Goal: Communication & Community: Answer question/provide support

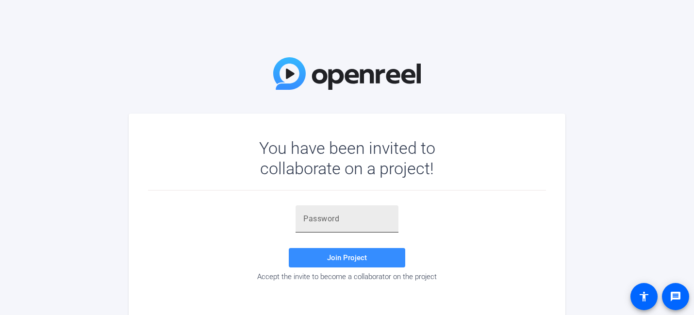
scroll to position [7, 0]
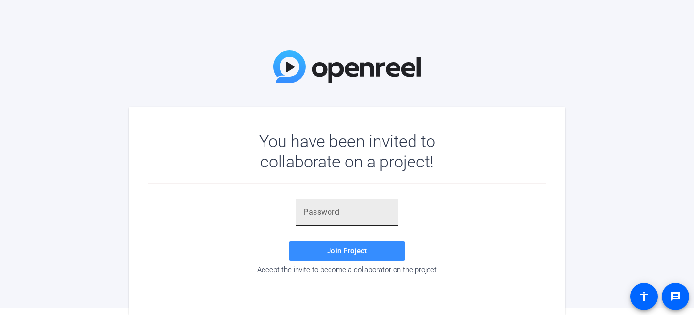
click at [351, 214] on input "text" at bounding box center [347, 212] width 87 height 12
paste input "H7_8H6"
type input "H7_8H6"
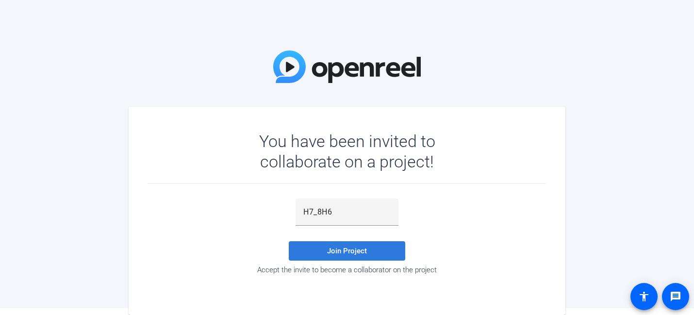
click at [344, 249] on span "Join Project" at bounding box center [347, 251] width 40 height 9
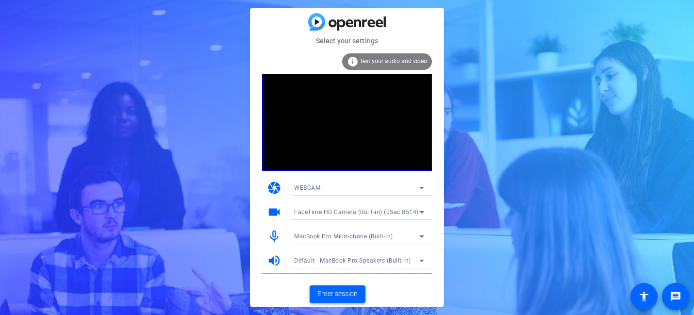
drag, startPoint x: 338, startPoint y: 291, endPoint x: 547, endPoint y: 120, distance: 270.6
click at [547, 120] on div "Select your settings info Test your audio and video camera WEBCAM videocam Face…" at bounding box center [347, 157] width 694 height 315
click at [338, 290] on span "Enter session" at bounding box center [338, 294] width 40 height 10
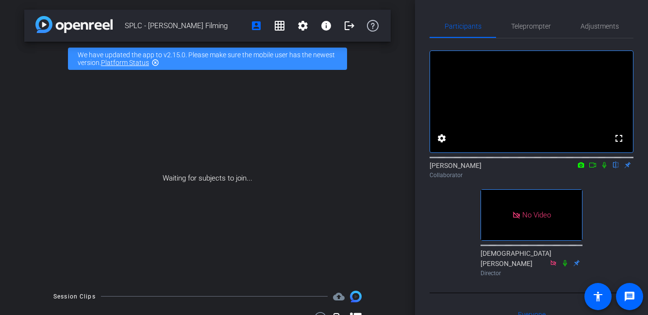
click at [158, 62] on mat-icon "highlight_off" at bounding box center [156, 63] width 8 height 8
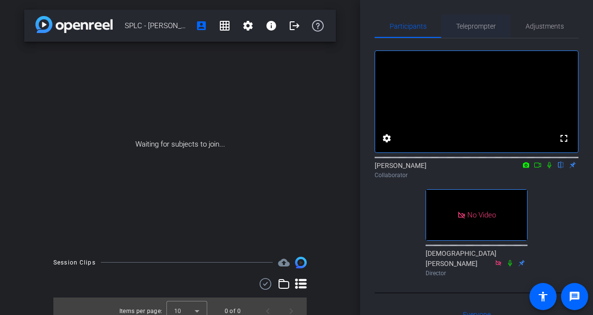
click at [466, 25] on span "Teleprompter" at bounding box center [476, 26] width 40 height 7
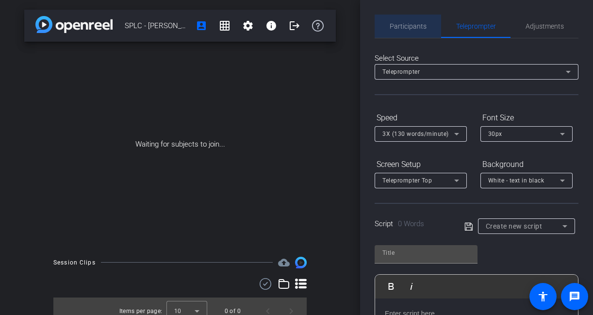
click at [412, 23] on span "Participants" at bounding box center [408, 26] width 37 height 7
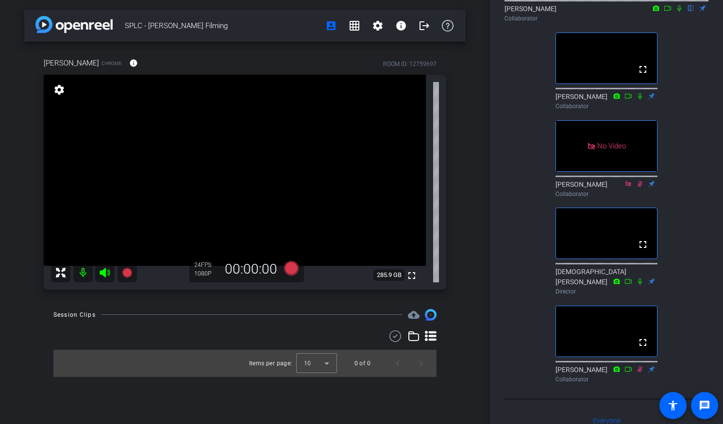
scroll to position [152, 0]
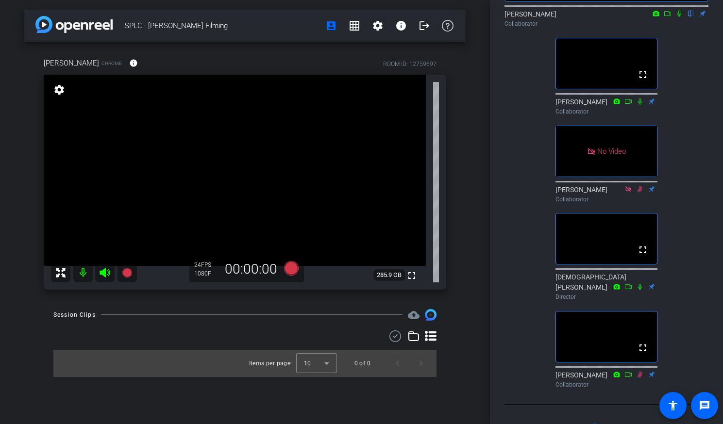
click at [502, 253] on div "Participants Teleprompter Adjustments fullscreen settings [PERSON_NAME] flip Co…" at bounding box center [606, 212] width 233 height 424
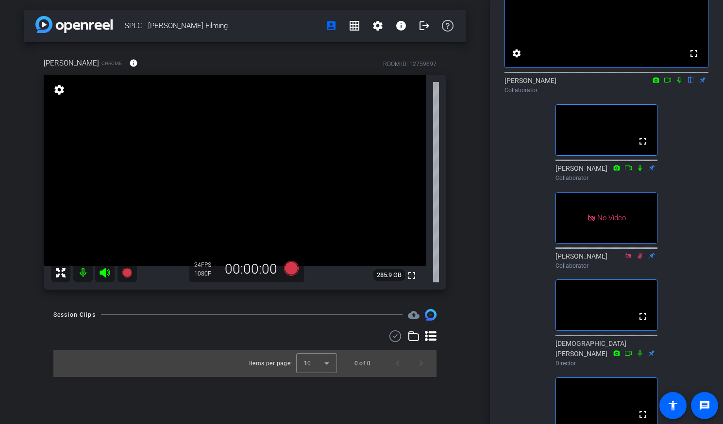
scroll to position [74, 0]
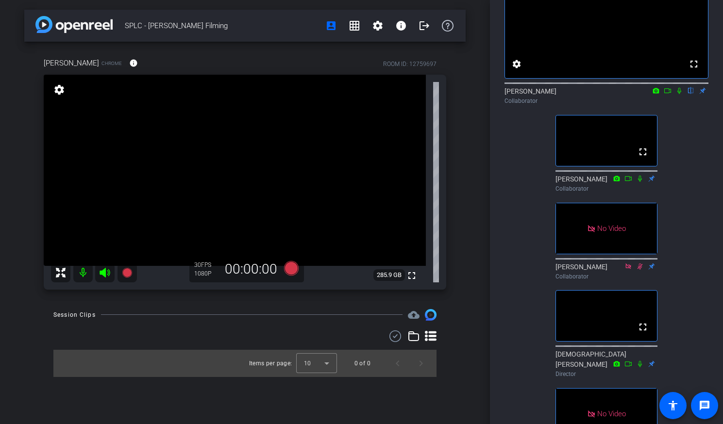
click at [495, 250] on div "Participants Teleprompter Adjustments fullscreen settings [PERSON_NAME] flip Co…" at bounding box center [606, 212] width 233 height 424
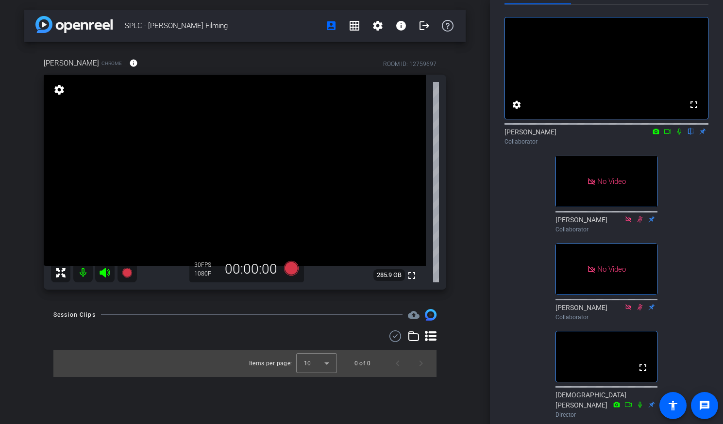
scroll to position [23, 0]
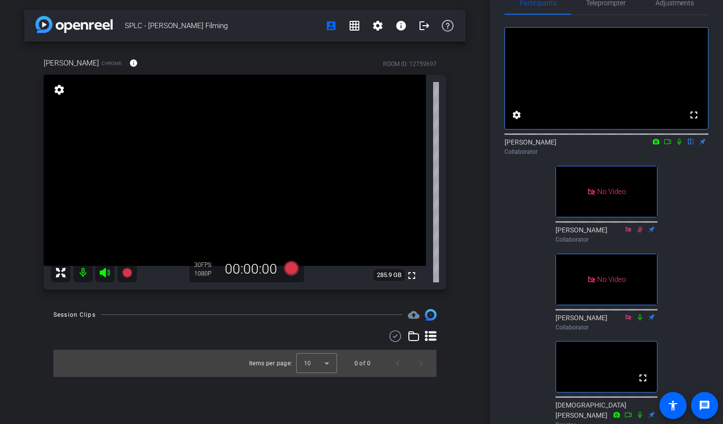
click at [495, 193] on div "Participants Teleprompter Adjustments fullscreen settings [PERSON_NAME] flip Co…" at bounding box center [606, 212] width 233 height 424
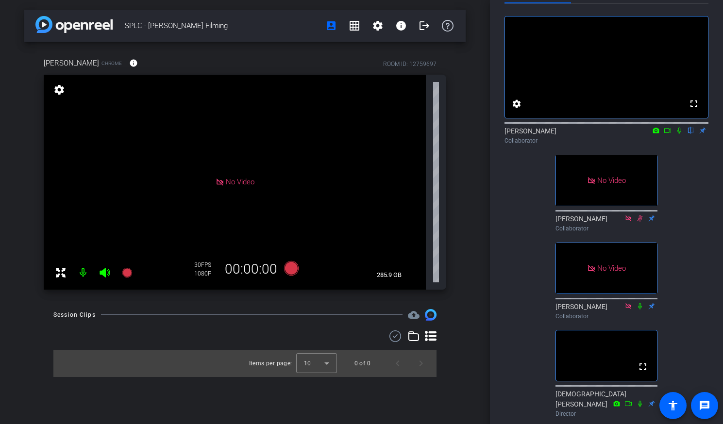
scroll to position [33, 0]
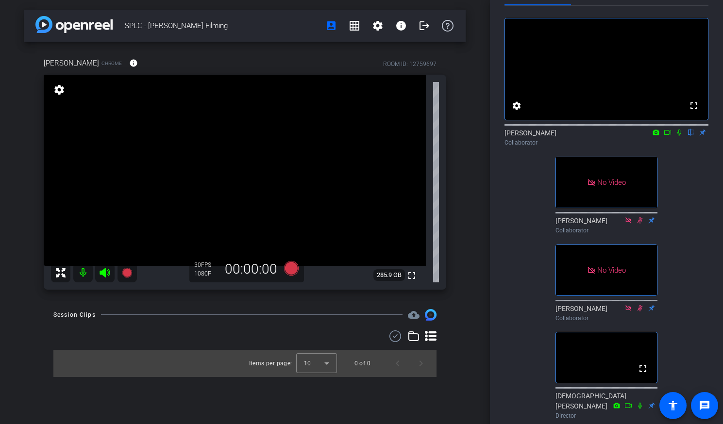
click at [505, 221] on div "fullscreen settings [PERSON_NAME] flip Collaborator No Video [PERSON_NAME] Coll…" at bounding box center [607, 259] width 204 height 506
click at [497, 213] on div "Participants Teleprompter Adjustments fullscreen settings [PERSON_NAME] flip Co…" at bounding box center [606, 212] width 233 height 424
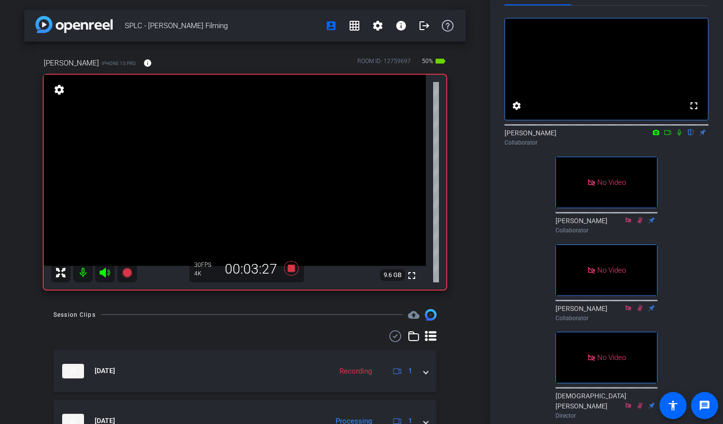
click at [679, 136] on icon at bounding box center [680, 132] width 8 height 7
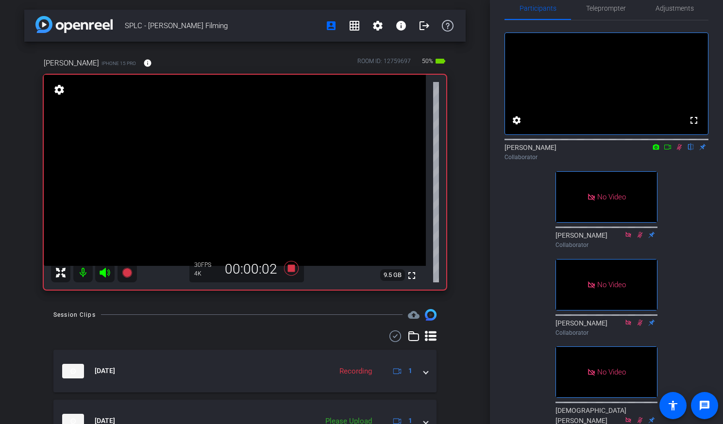
scroll to position [21, 0]
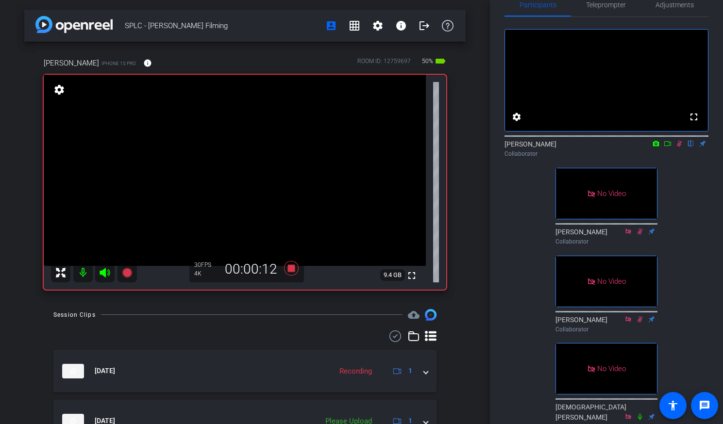
click at [680, 147] on icon at bounding box center [679, 144] width 5 height 6
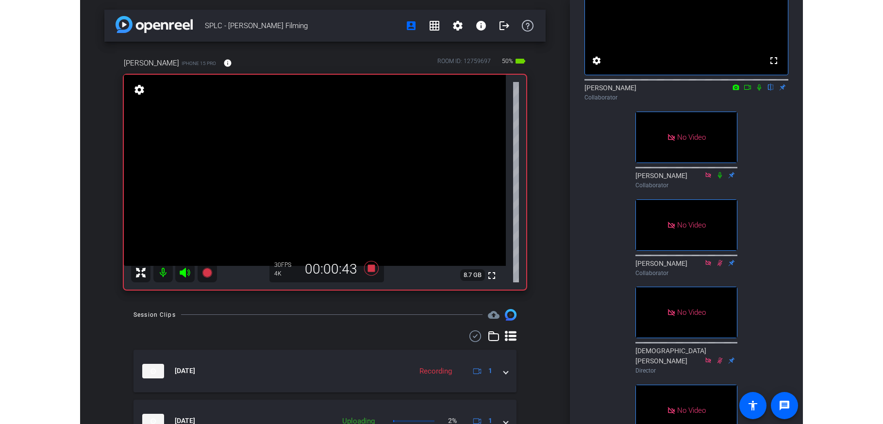
scroll to position [74, 0]
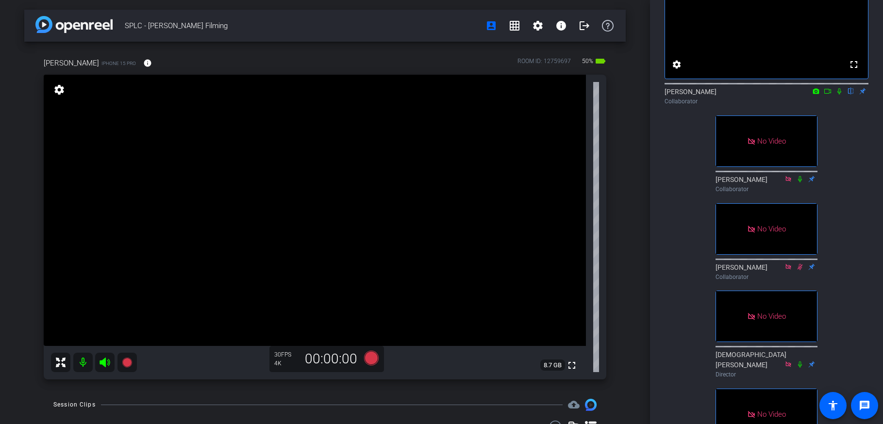
click at [648, 165] on div "SPLC - [PERSON_NAME] Filming account_box grid_on settings info logout [PERSON_N…" at bounding box center [325, 212] width 650 height 424
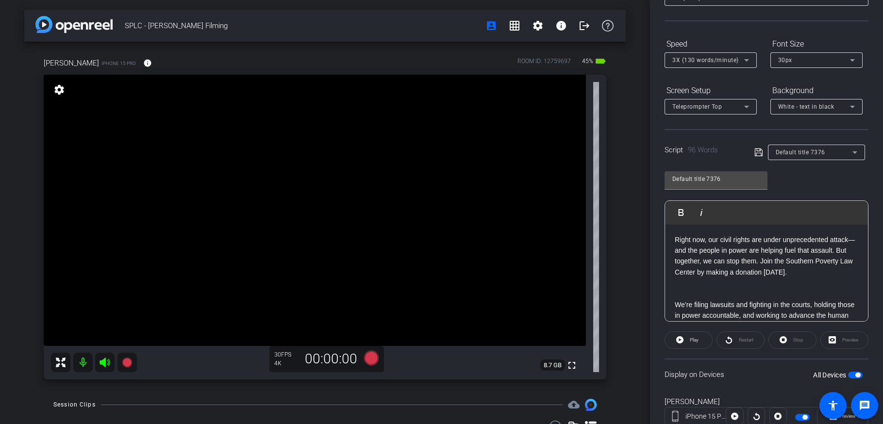
scroll to position [0, 0]
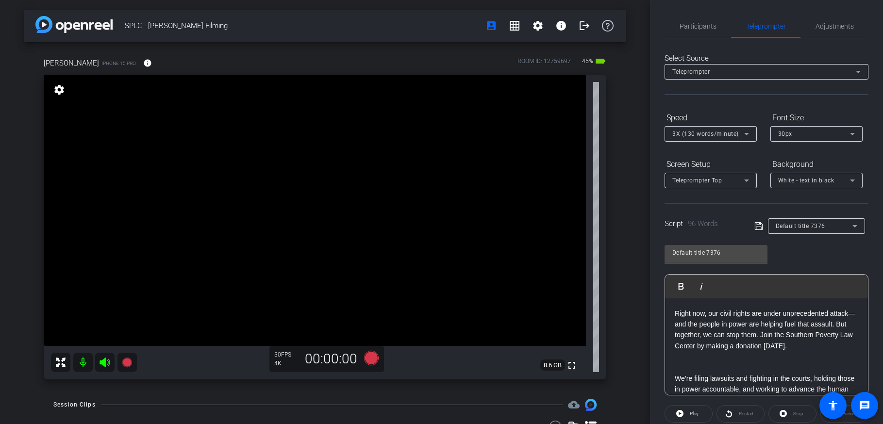
click at [673, 312] on div "Right now, our civil rights are under unprecedented attack—and the people in po…" at bounding box center [766, 417] width 203 height 237
click at [688, 30] on span "Participants" at bounding box center [698, 26] width 37 height 23
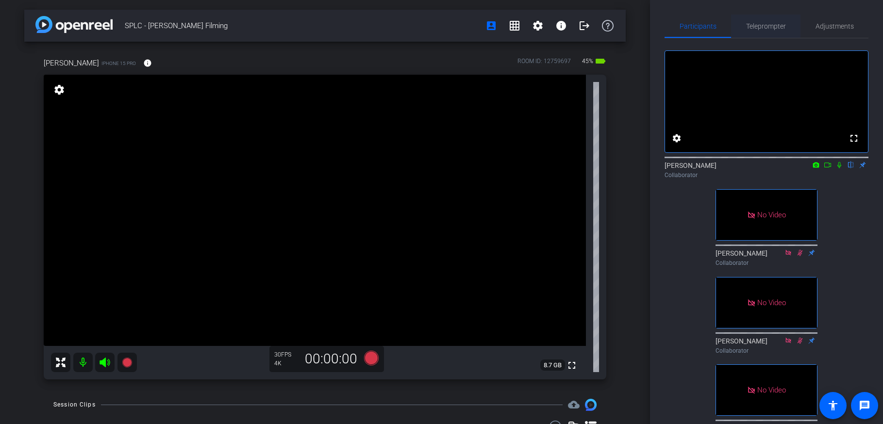
click at [694, 26] on span "Teleprompter" at bounding box center [766, 26] width 40 height 7
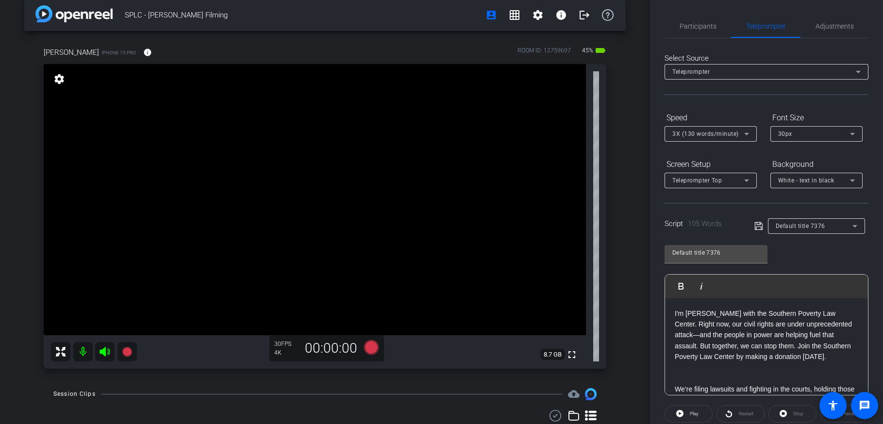
scroll to position [8, 0]
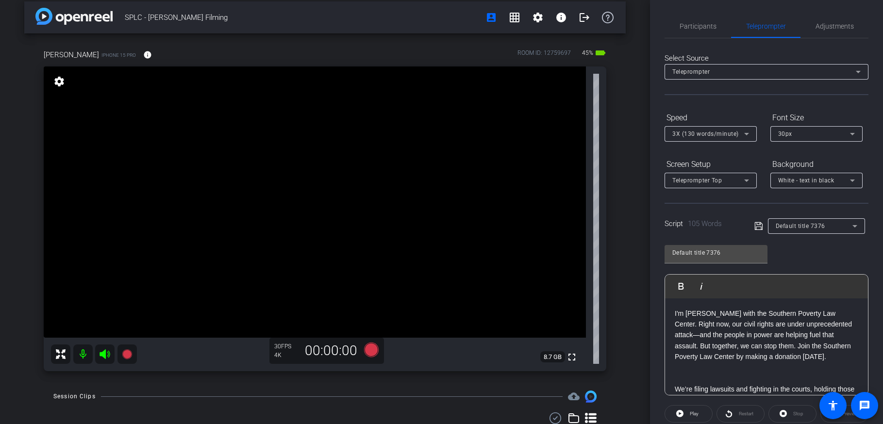
click at [694, 314] on p "I'm [PERSON_NAME] with the Southern Poverty Law Center. Right now, our civil ri…" at bounding box center [767, 335] width 184 height 54
click at [694, 315] on p "I'm [PERSON_NAME] with the Southern Poverty Law Center. Right now, our civil ri…" at bounding box center [767, 335] width 184 height 54
click at [694, 313] on p "I'm [PERSON_NAME] with the Southern Poverty Law Center. Right now, our civil ri…" at bounding box center [767, 335] width 184 height 54
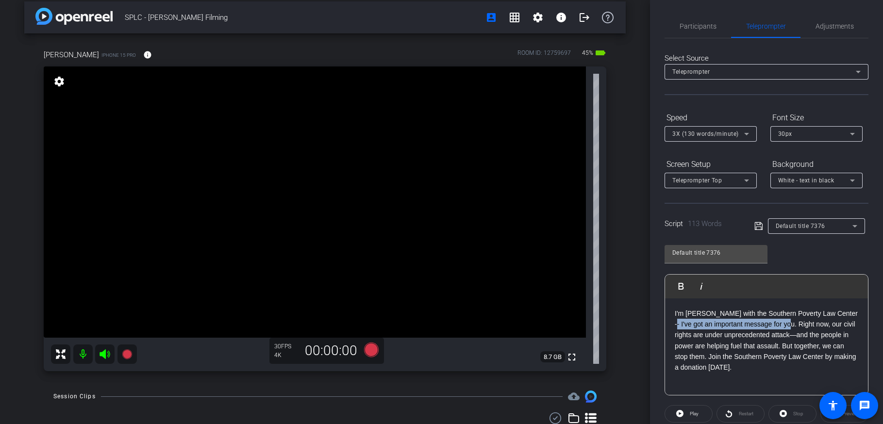
drag, startPoint x: 792, startPoint y: 325, endPoint x: 676, endPoint y: 329, distance: 116.1
click at [676, 315] on p "I'm [PERSON_NAME] with the Southern Poverty Law Center -- I've got an important…" at bounding box center [767, 340] width 184 height 65
drag, startPoint x: 728, startPoint y: 314, endPoint x: 740, endPoint y: 314, distance: 11.2
click at [694, 314] on p "I'm [PERSON_NAME] with the Southern Poverty Law Center -- I've got an important…" at bounding box center [767, 340] width 184 height 65
drag, startPoint x: 845, startPoint y: 314, endPoint x: 777, endPoint y: 324, distance: 68.3
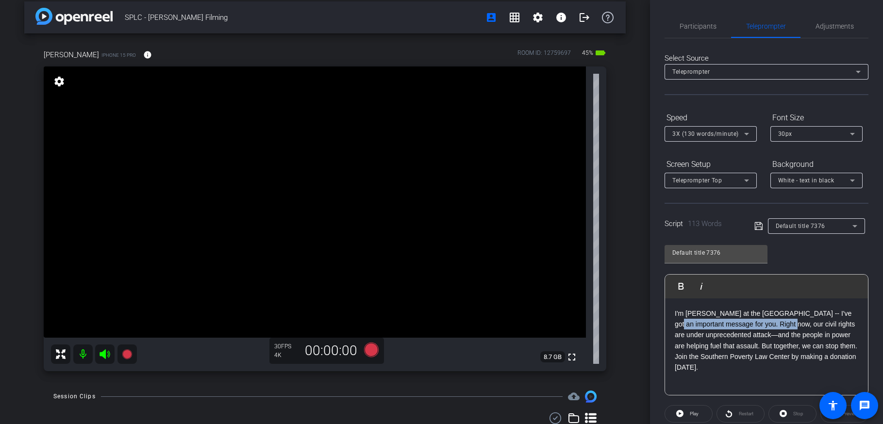
click at [694, 315] on p "I'm [PERSON_NAME] at the [GEOGRAPHIC_DATA] -- I've got an important message for…" at bounding box center [767, 340] width 184 height 65
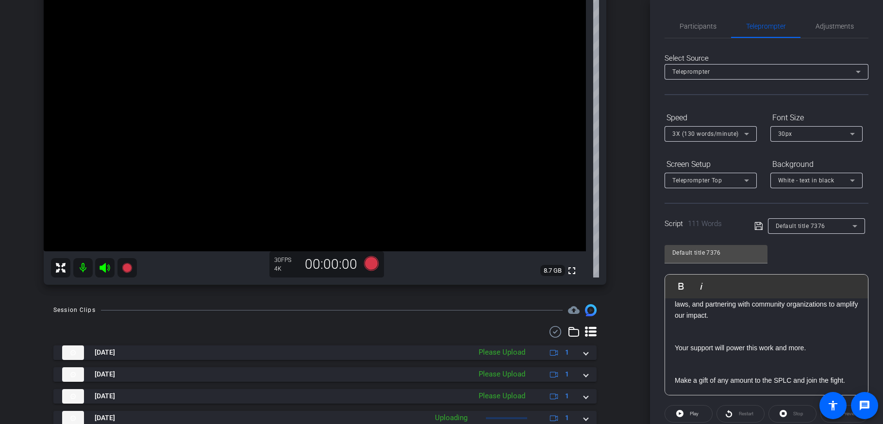
scroll to position [106, 0]
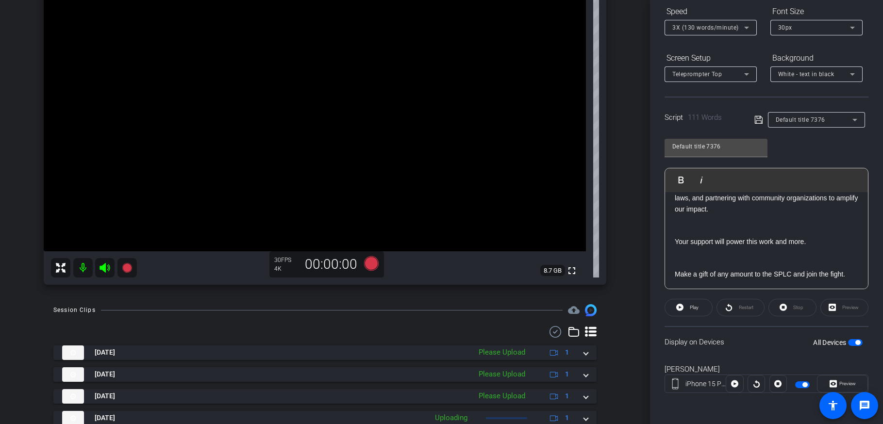
click at [694, 115] on icon at bounding box center [759, 120] width 9 height 12
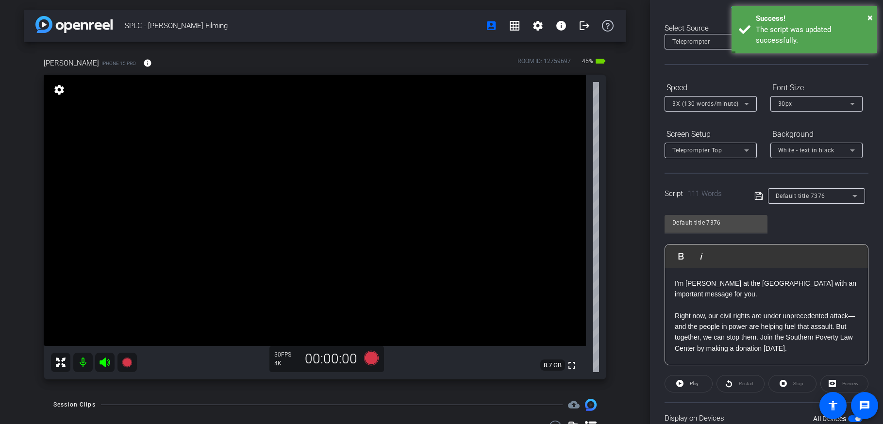
scroll to position [0, 0]
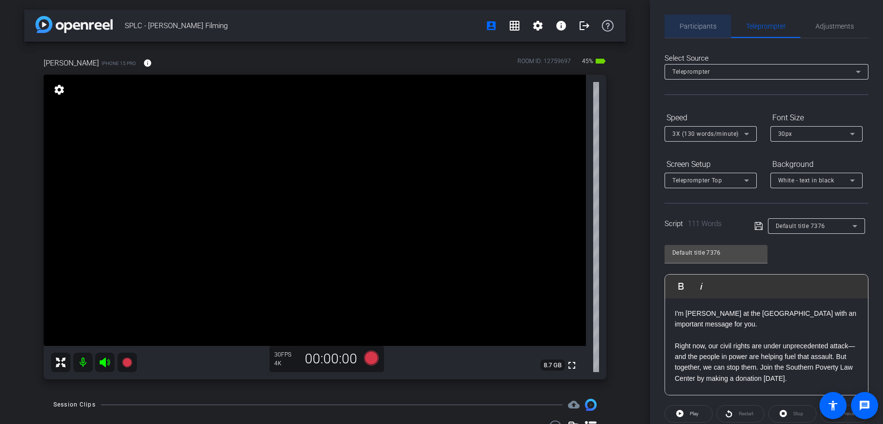
click at [692, 24] on span "Participants" at bounding box center [698, 26] width 37 height 7
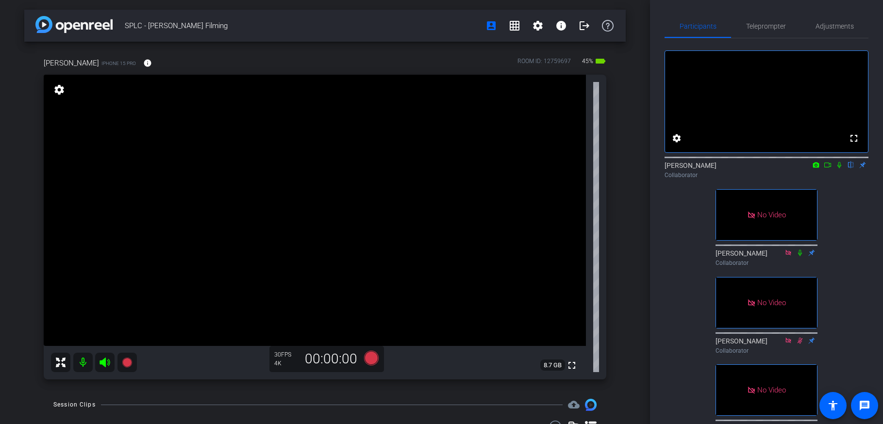
click at [619, 208] on div "[PERSON_NAME] iPhone 15 Pro info ROOM ID: 12759697 45% battery_std fullscreen s…" at bounding box center [325, 216] width 602 height 348
click at [694, 23] on span "Teleprompter" at bounding box center [766, 26] width 40 height 7
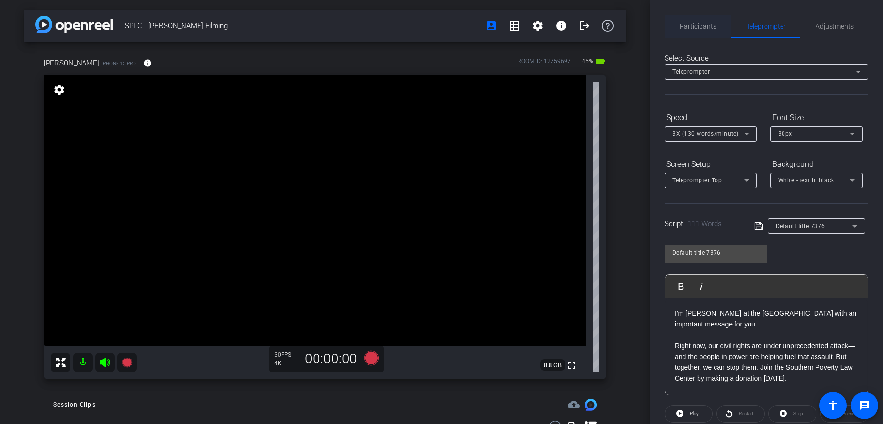
click at [691, 28] on span "Participants" at bounding box center [698, 26] width 37 height 7
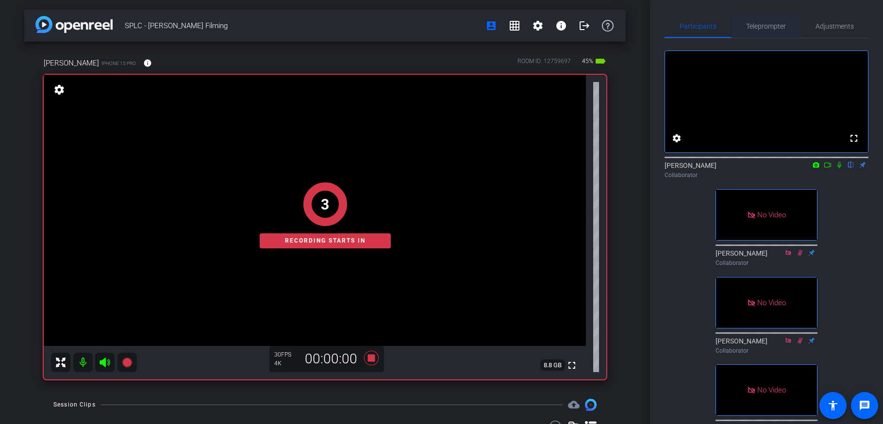
click at [694, 26] on span "Teleprompter" at bounding box center [766, 26] width 40 height 7
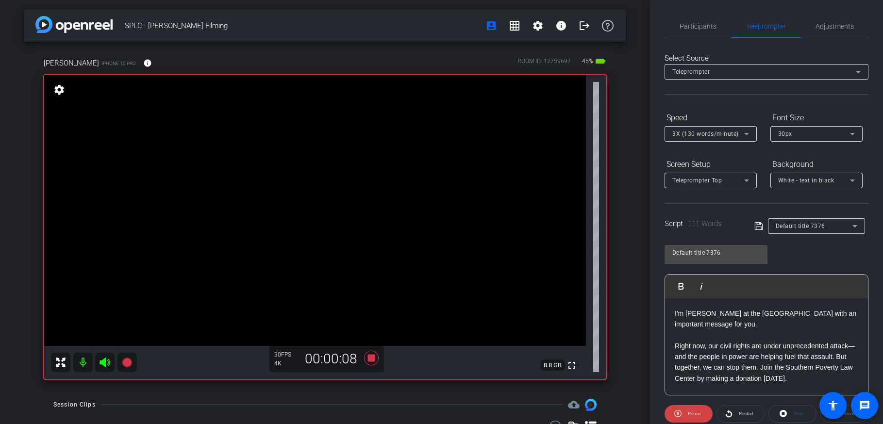
click at [694, 229] on icon at bounding box center [759, 226] width 9 height 12
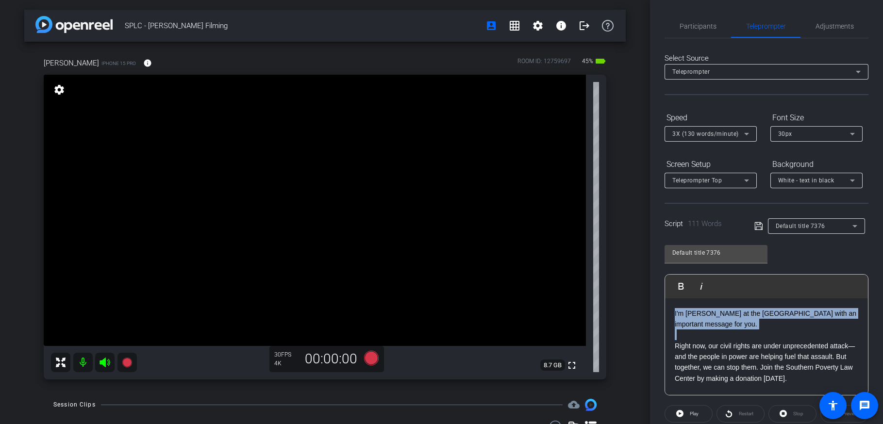
drag, startPoint x: 676, startPoint y: 313, endPoint x: 789, endPoint y: 330, distance: 114.9
click at [694, 226] on icon at bounding box center [759, 226] width 9 height 12
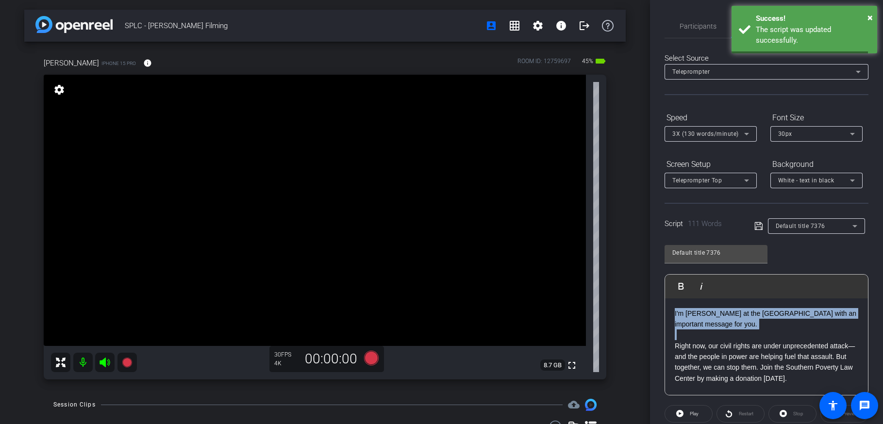
click at [694, 226] on icon at bounding box center [759, 226] width 9 height 12
click at [694, 315] on p "I'm [PERSON_NAME] at the [GEOGRAPHIC_DATA] with an important message for you." at bounding box center [767, 319] width 184 height 22
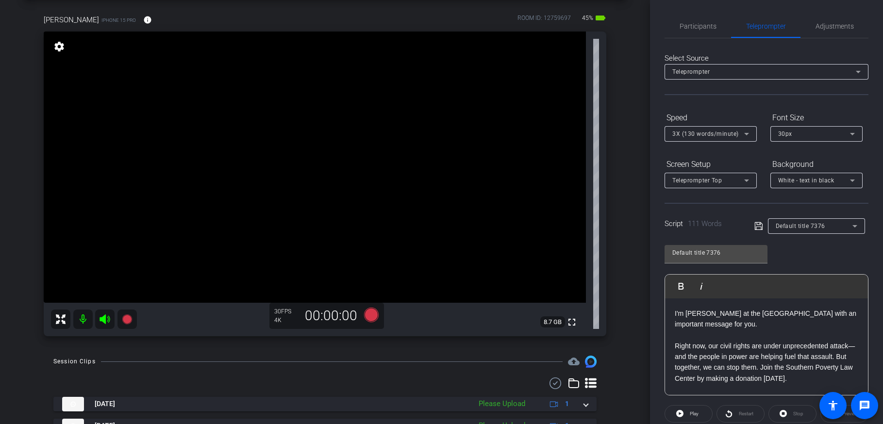
scroll to position [45, 0]
drag, startPoint x: 773, startPoint y: 324, endPoint x: 670, endPoint y: 311, distance: 103.8
click at [684, 315] on p "I'm [PERSON_NAME] at the [GEOGRAPHIC_DATA] with an important message for you." at bounding box center [767, 319] width 184 height 22
drag, startPoint x: 674, startPoint y: 313, endPoint x: 787, endPoint y: 320, distance: 113.8
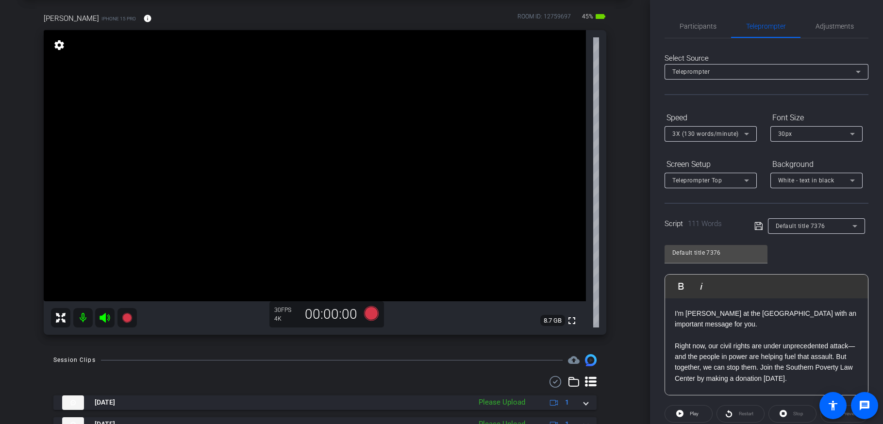
click at [694, 315] on p "I'm [PERSON_NAME] at the [GEOGRAPHIC_DATA] with an important message for you." at bounding box center [767, 319] width 184 height 22
drag, startPoint x: 727, startPoint y: 316, endPoint x: 829, endPoint y: 311, distance: 102.1
click at [694, 311] on p "I'm [PERSON_NAME] at the [GEOGRAPHIC_DATA] with an important message for you." at bounding box center [767, 319] width 184 height 22
click at [694, 315] on p at bounding box center [767, 335] width 184 height 11
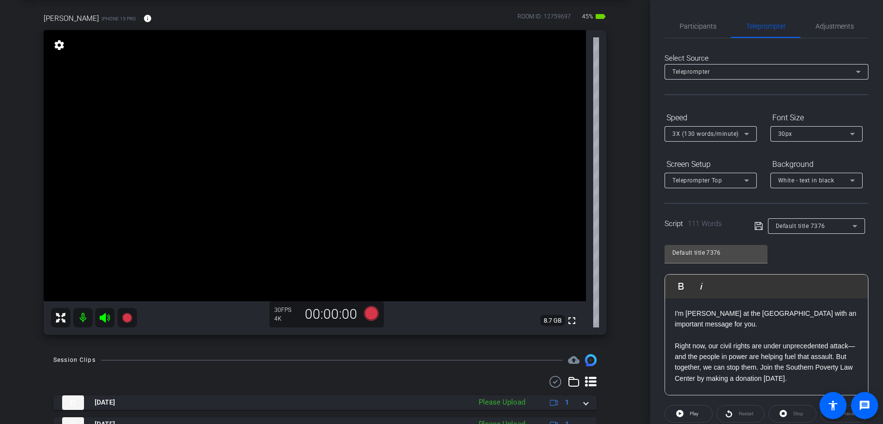
click at [694, 225] on icon at bounding box center [759, 226] width 9 height 12
click at [694, 31] on span "Participants" at bounding box center [698, 26] width 37 height 23
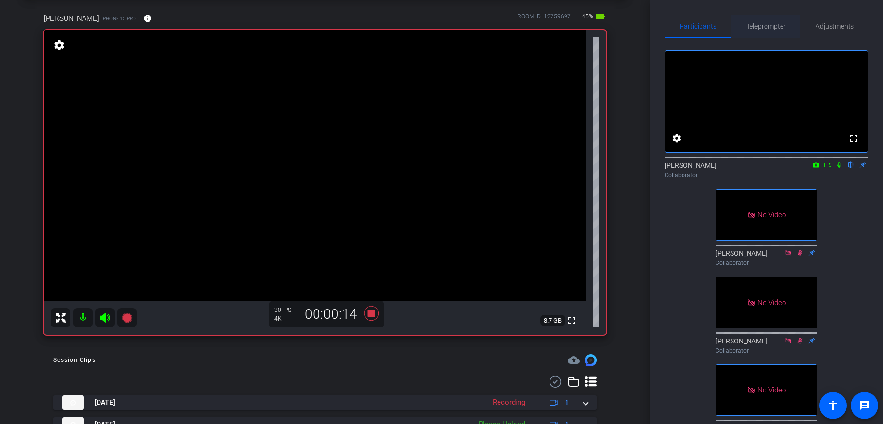
click at [694, 24] on span "Teleprompter" at bounding box center [766, 26] width 40 height 7
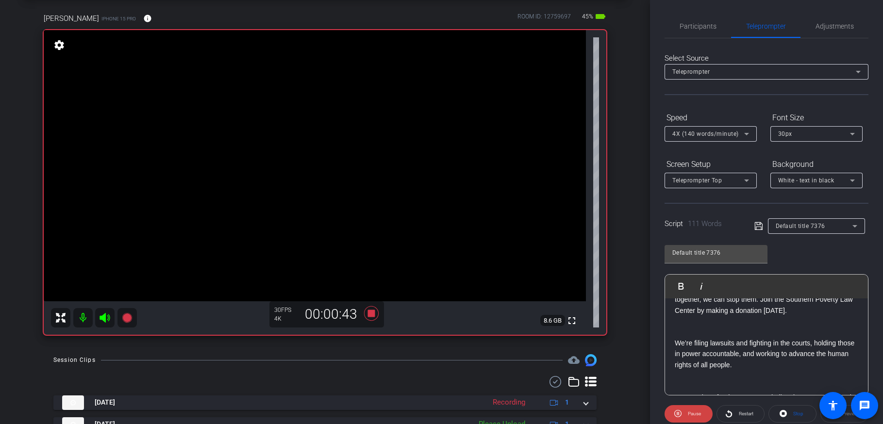
scroll to position [0, 0]
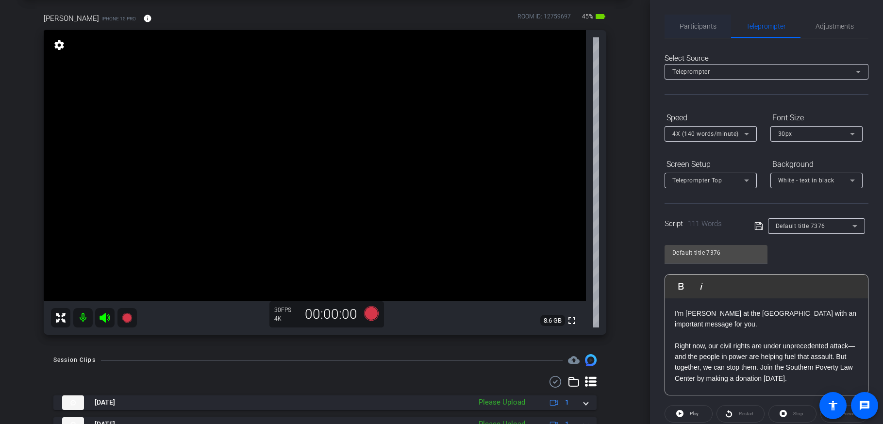
click at [694, 30] on span "Participants" at bounding box center [698, 26] width 37 height 7
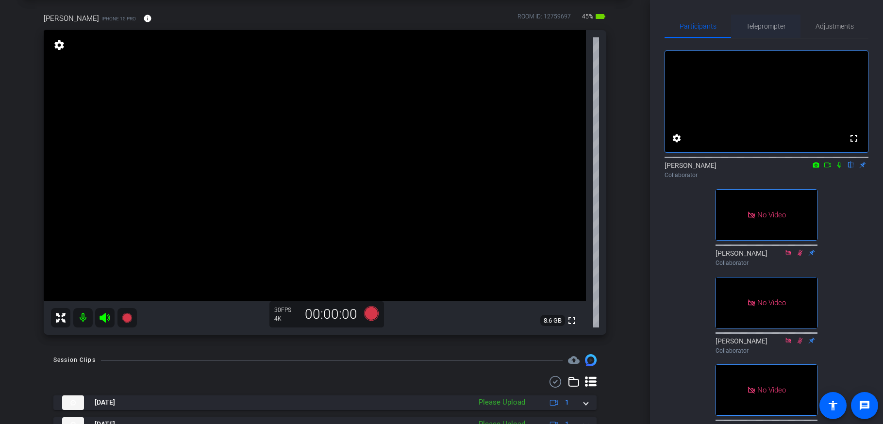
click at [694, 26] on span "Teleprompter" at bounding box center [766, 26] width 40 height 7
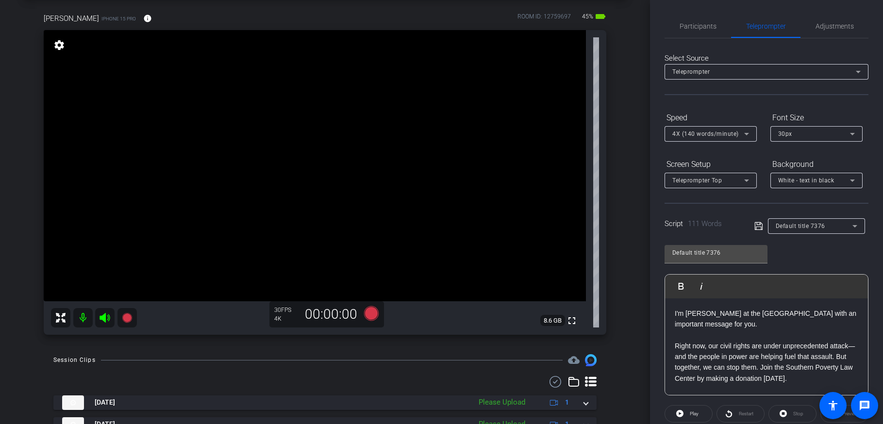
click at [694, 315] on p "Right now, our civil rights are under unprecedented attack—and the people in po…" at bounding box center [767, 363] width 184 height 44
drag, startPoint x: 773, startPoint y: 325, endPoint x: 676, endPoint y: 315, distance: 98.2
click at [676, 315] on p "I'm [PERSON_NAME] at the [GEOGRAPHIC_DATA] with an important message for you." at bounding box center [767, 319] width 184 height 22
click at [694, 315] on p "I'm [PERSON_NAME] at the [GEOGRAPHIC_DATA] with an important message for you." at bounding box center [767, 319] width 184 height 22
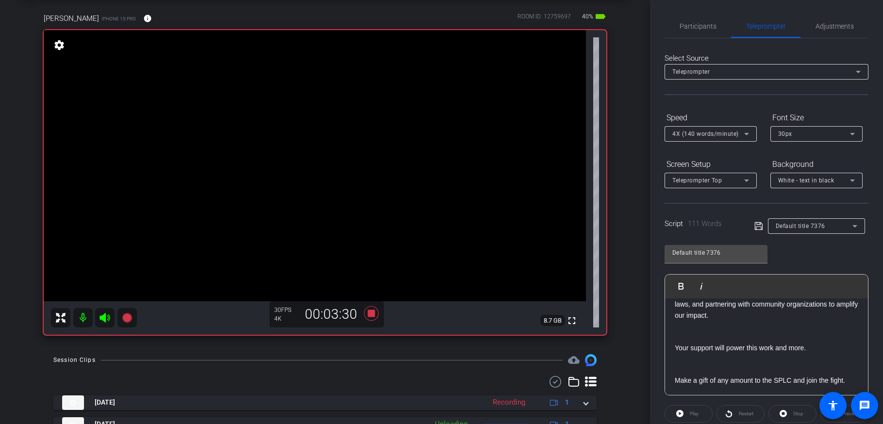
scroll to position [6, 0]
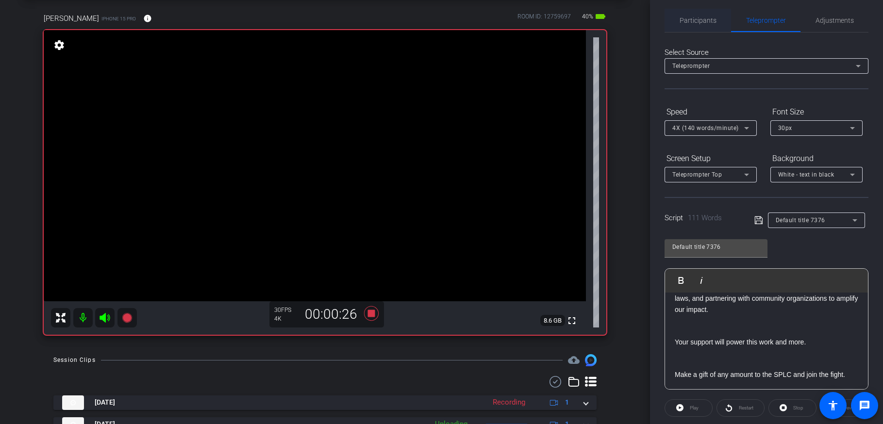
click at [694, 24] on span "Participants" at bounding box center [698, 20] width 37 height 7
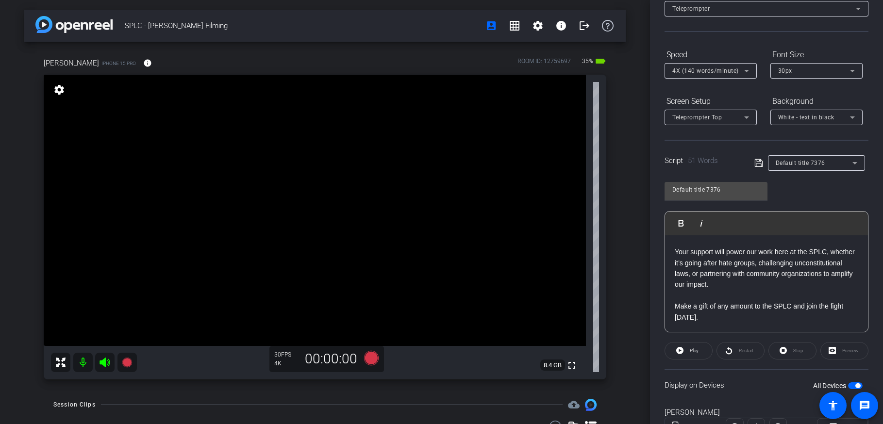
scroll to position [19, 0]
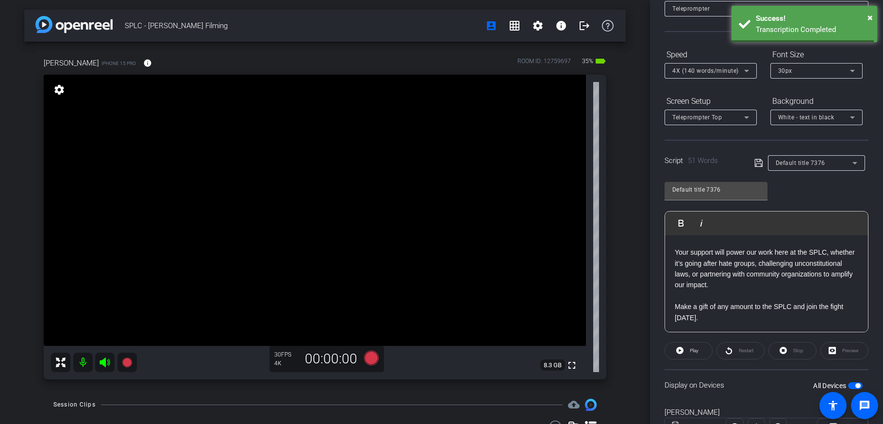
click at [638, 286] on div "SPLC - [PERSON_NAME] Filming account_box grid_on settings info logout [PERSON_N…" at bounding box center [325, 212] width 650 height 424
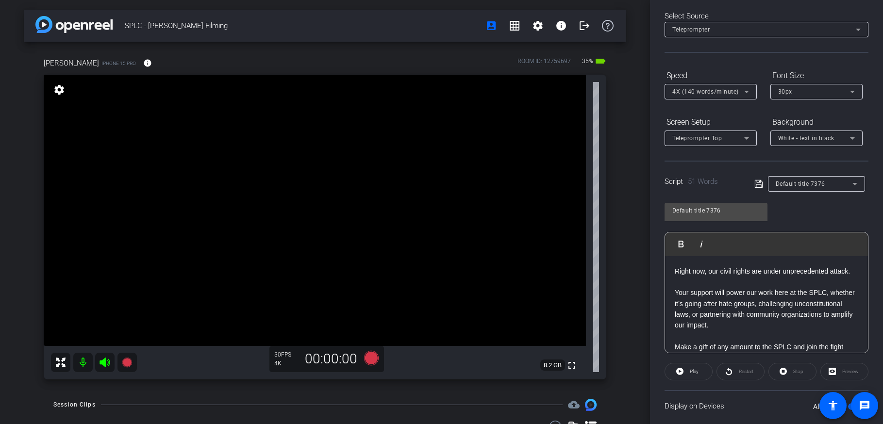
scroll to position [0, 0]
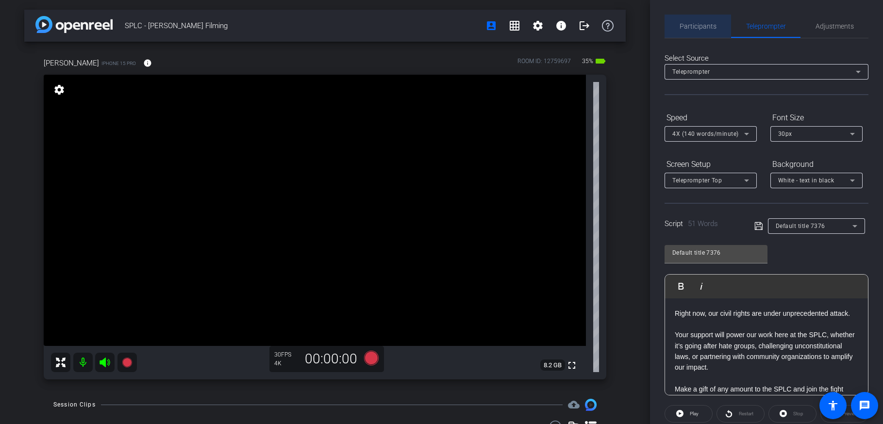
click at [691, 20] on span "Participants" at bounding box center [698, 26] width 37 height 23
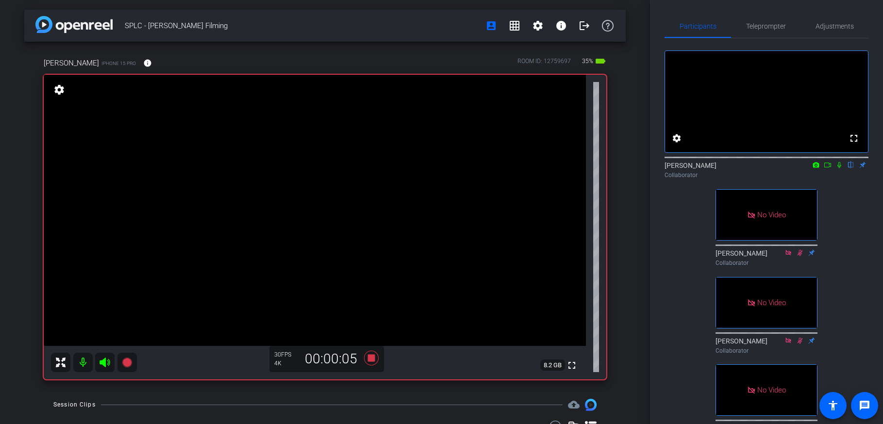
click at [694, 169] on icon at bounding box center [840, 165] width 8 height 7
click at [694, 169] on icon at bounding box center [840, 165] width 4 height 6
click at [694, 169] on icon at bounding box center [839, 165] width 5 height 6
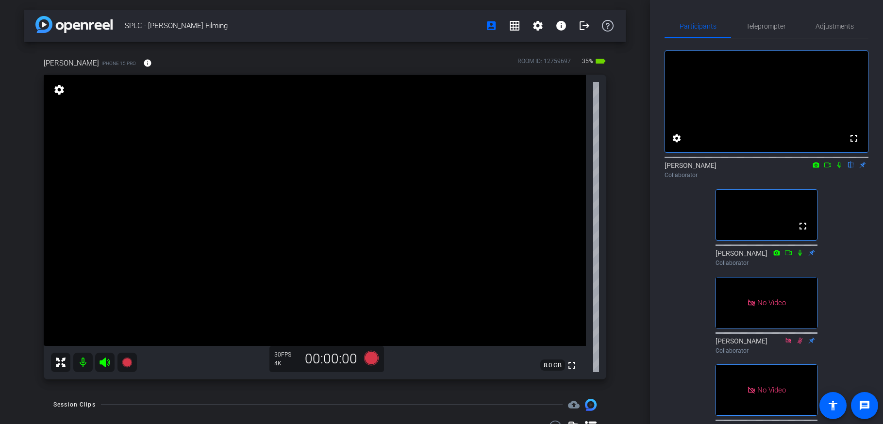
click at [694, 169] on icon at bounding box center [840, 165] width 8 height 7
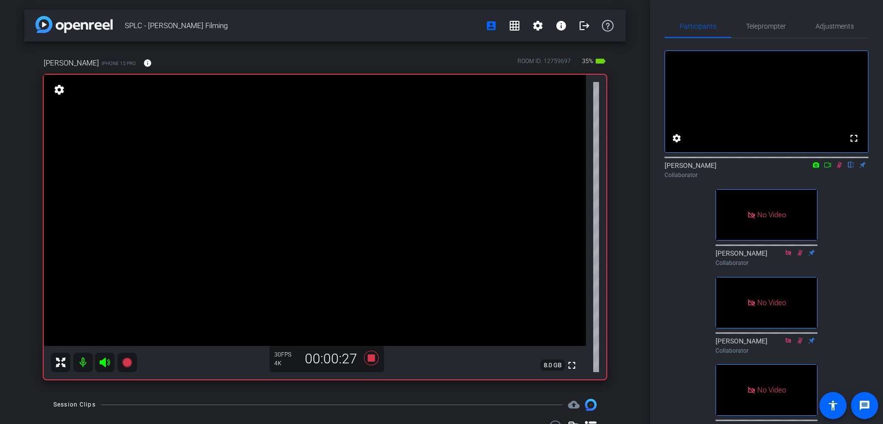
click at [694, 180] on div "Collaborator" at bounding box center [767, 175] width 204 height 9
click at [694, 169] on icon at bounding box center [840, 165] width 8 height 7
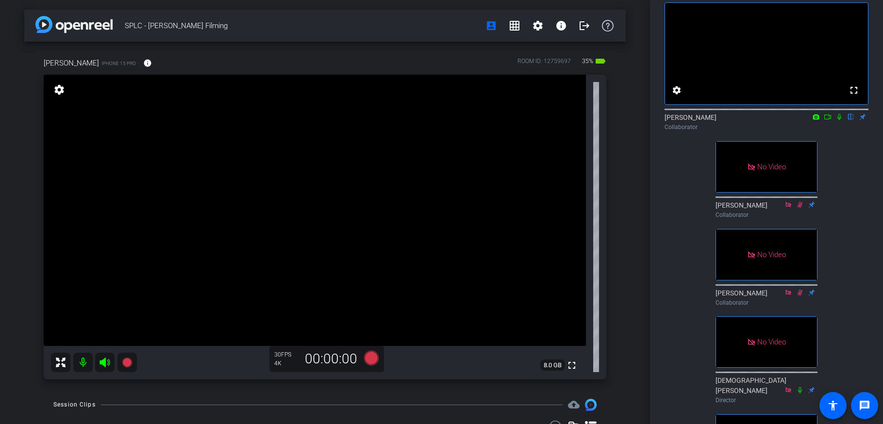
scroll to position [38, 0]
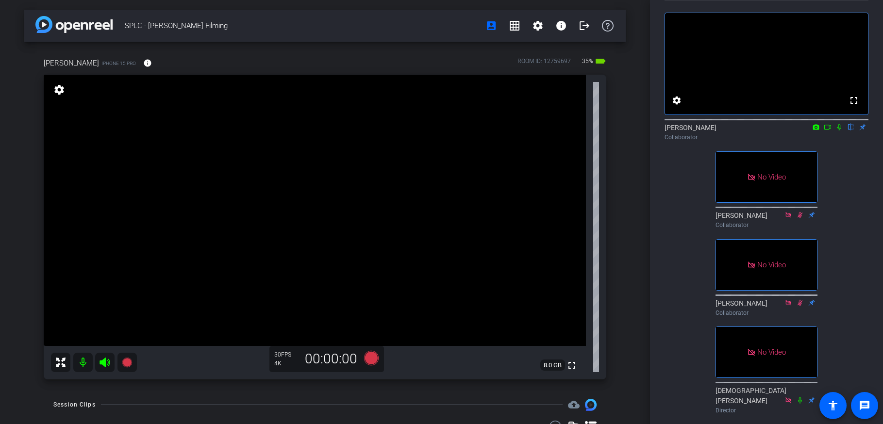
click at [694, 131] on icon at bounding box center [840, 127] width 8 height 7
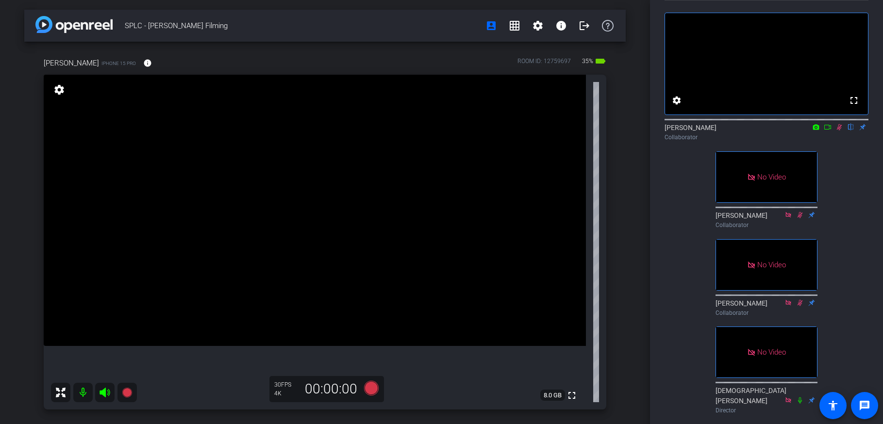
click at [694, 131] on icon at bounding box center [839, 127] width 5 height 6
